Goal: Download file/media

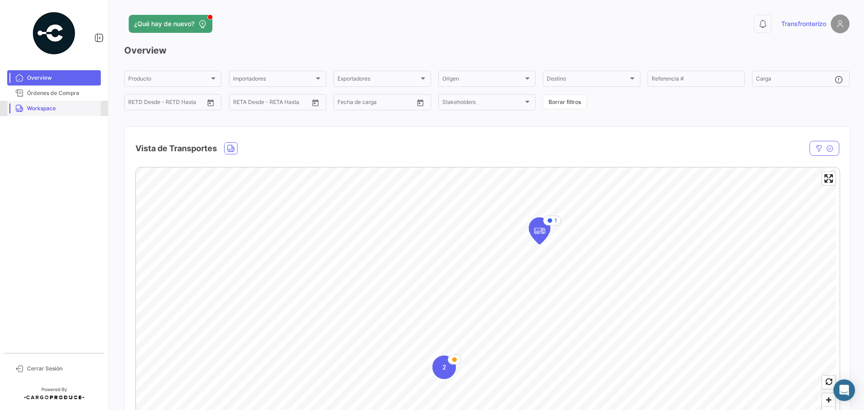
click at [50, 113] on link "Workspace" at bounding box center [54, 108] width 94 height 15
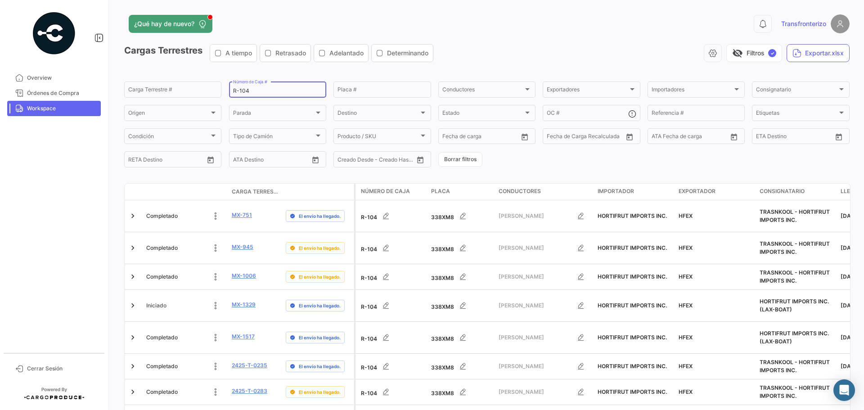
click at [288, 90] on input "R-104" at bounding box center [277, 91] width 89 height 6
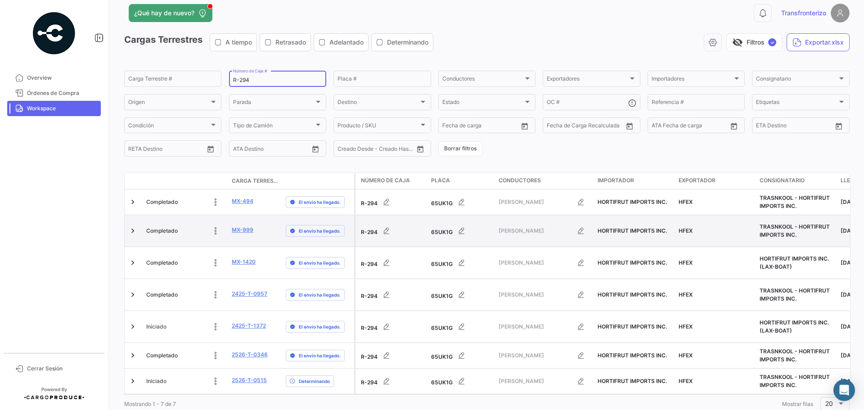
scroll to position [17, 0]
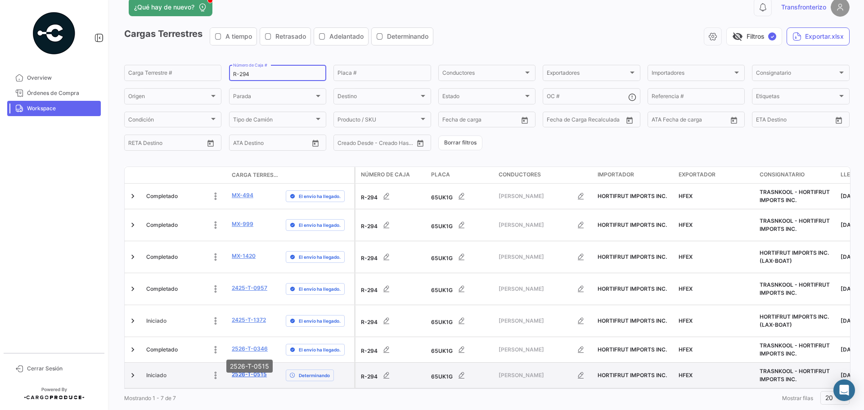
type input "R-294"
click at [247, 370] on link "2526-T-0515" at bounding box center [249, 374] width 35 height 8
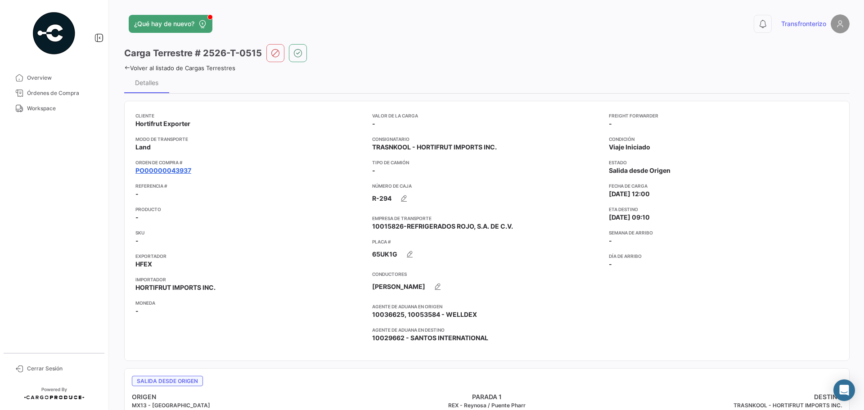
click at [172, 167] on link "PO00000043937" at bounding box center [163, 170] width 56 height 9
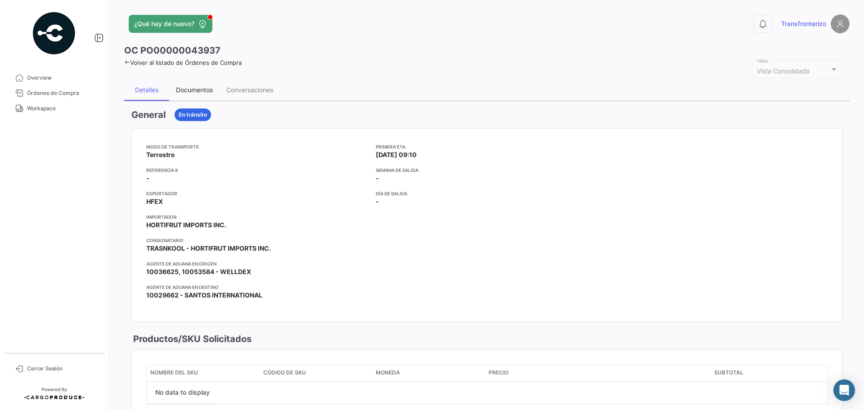
click at [212, 93] on div "Documentos" at bounding box center [194, 90] width 37 height 8
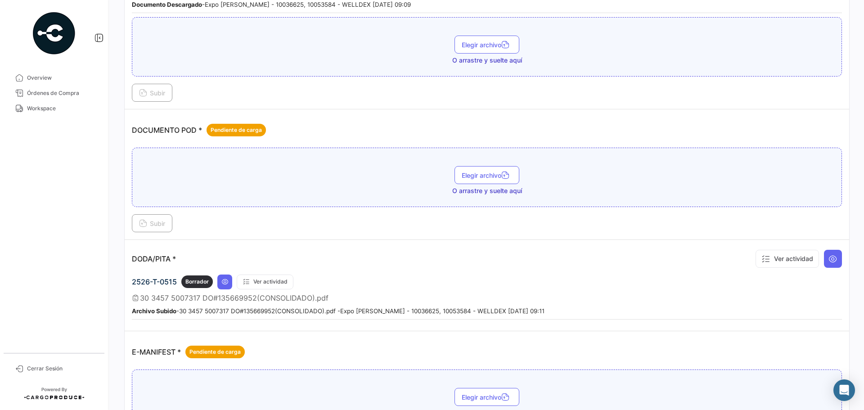
scroll to position [480, 0]
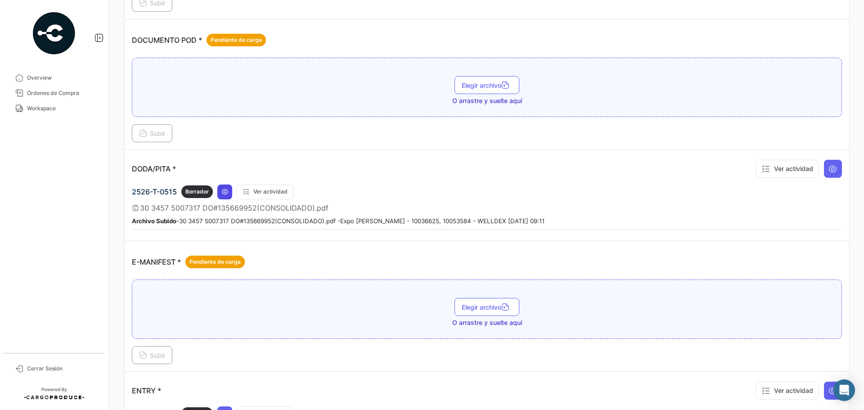
click at [219, 190] on button at bounding box center [224, 191] width 15 height 15
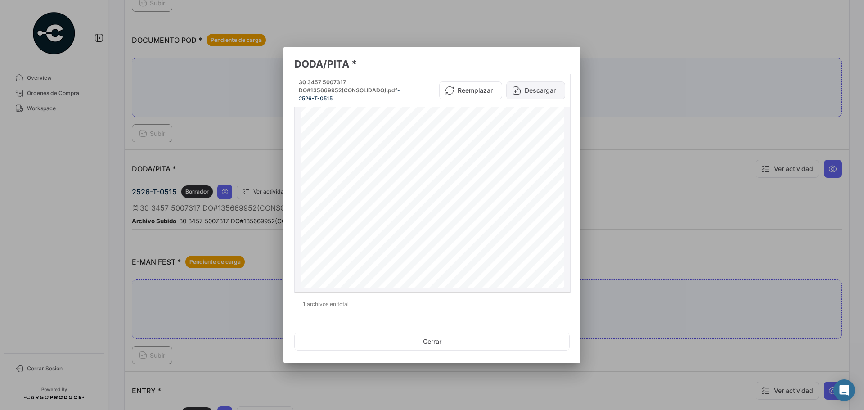
click at [542, 94] on button "Descargar" at bounding box center [535, 90] width 59 height 18
